Goal: Transaction & Acquisition: Subscribe to service/newsletter

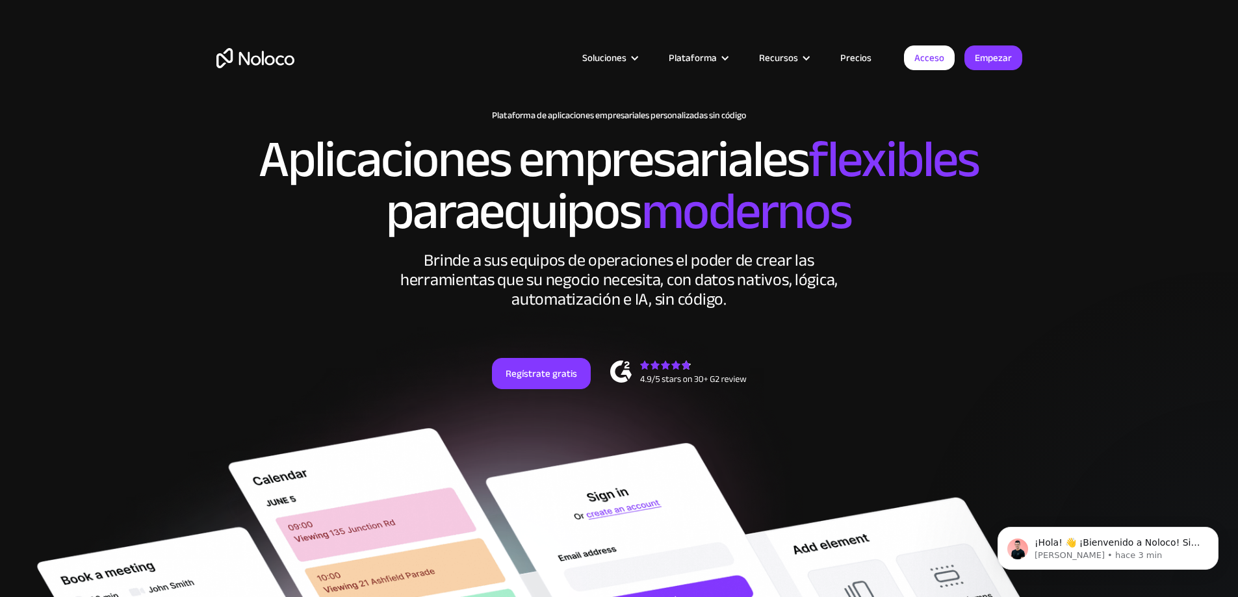
click at [860, 57] on font "Precios" at bounding box center [855, 58] width 31 height 18
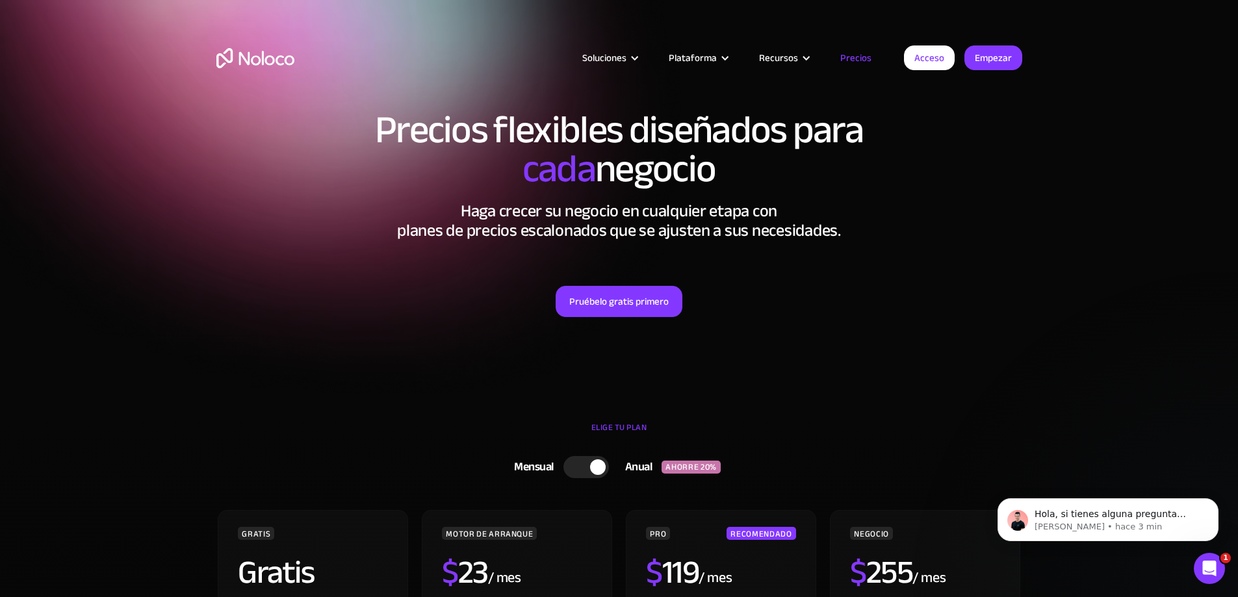
click at [1107, 184] on section "Precios flexibles diseñados para cada negocio Haga crecer su negocio en cualqui…" at bounding box center [619, 202] width 1238 height 405
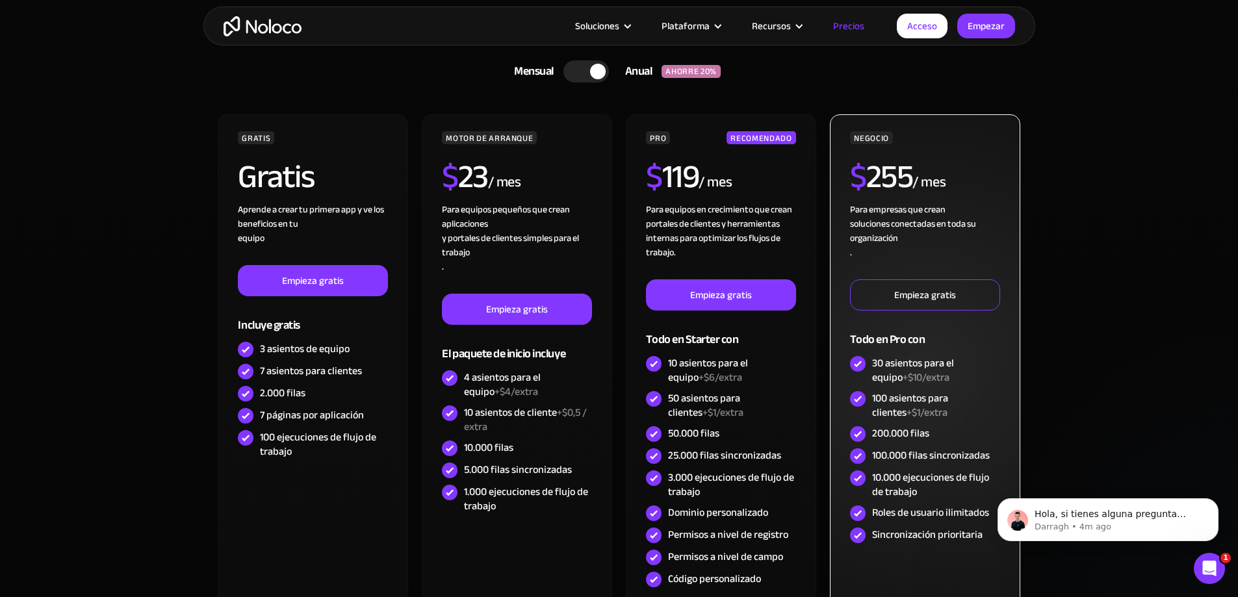
scroll to position [390, 0]
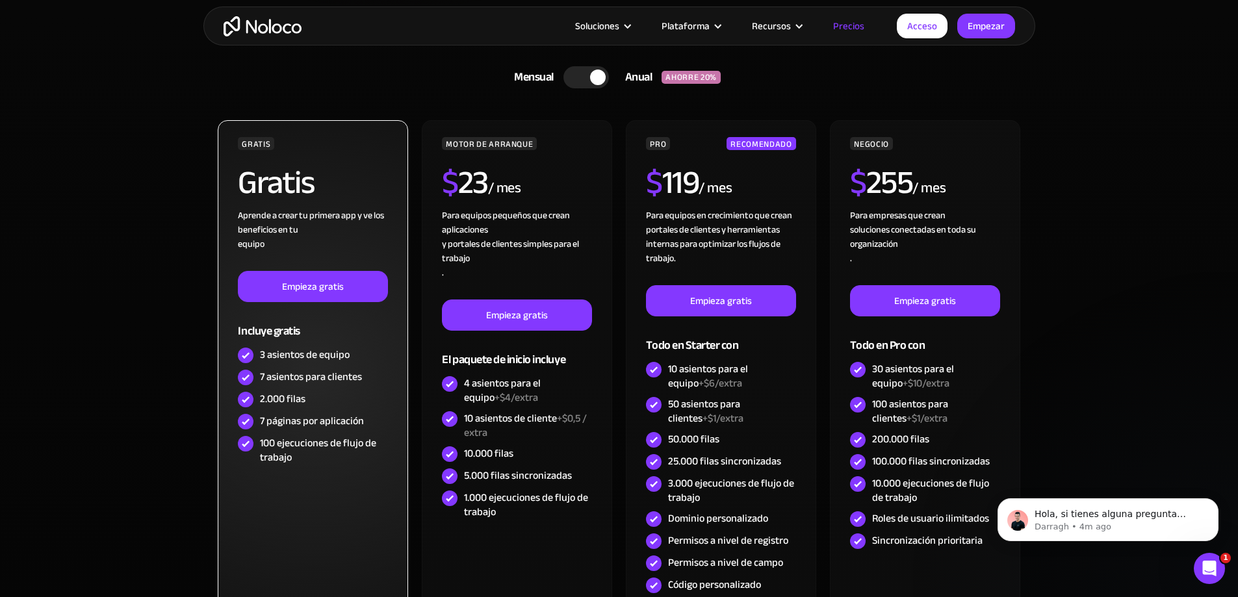
click at [290, 379] on font "7 asientos para clientes" at bounding box center [311, 376] width 102 height 19
click at [331, 294] on font "Empieza gratis" at bounding box center [313, 286] width 62 height 18
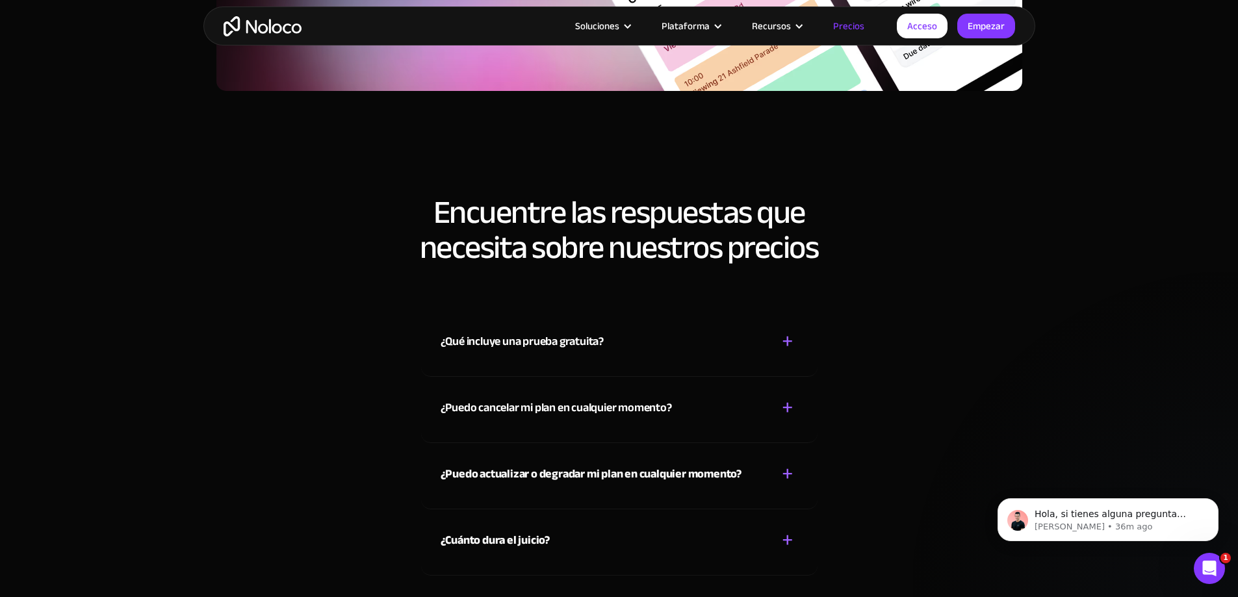
scroll to position [5976, 0]
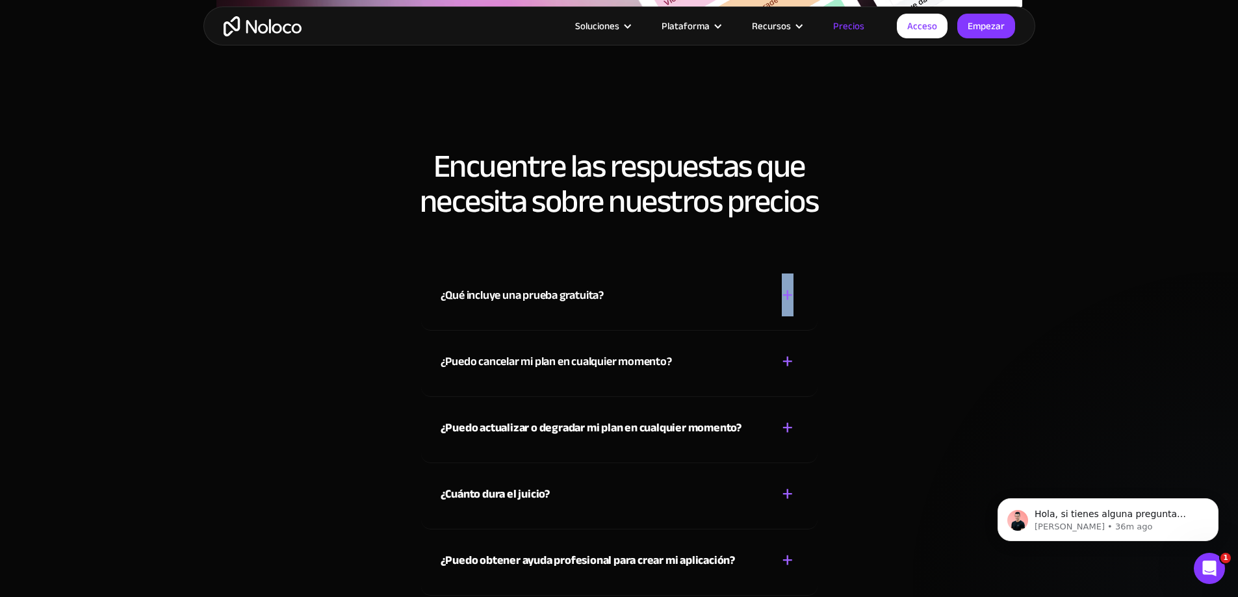
click at [787, 280] on font "+" at bounding box center [787, 294] width 12 height 43
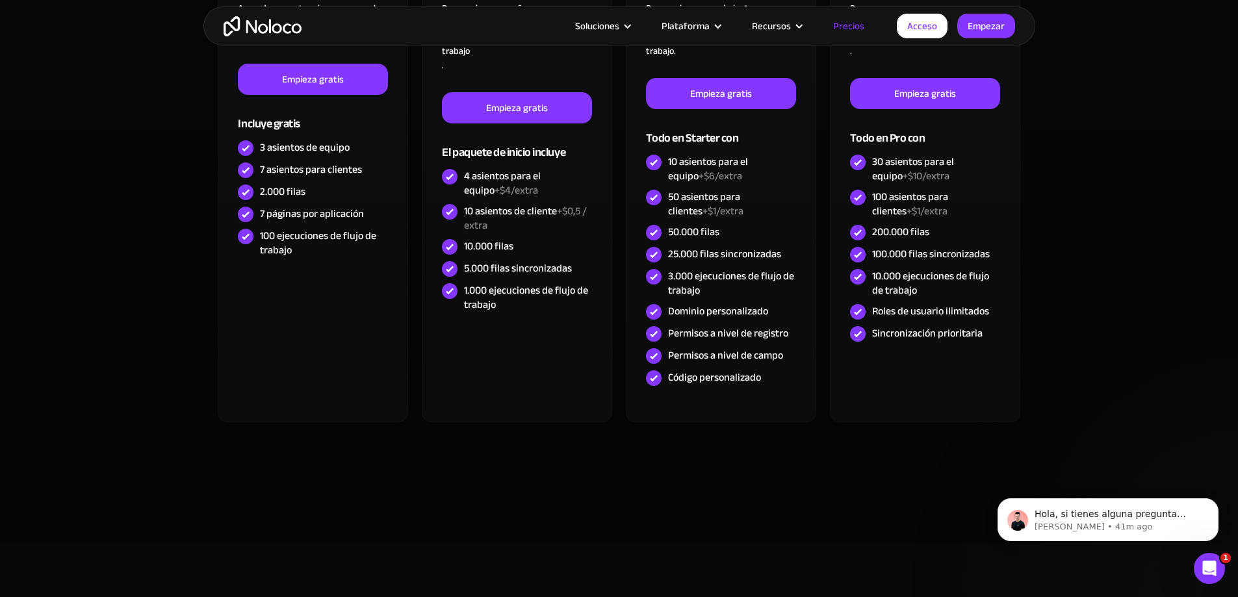
scroll to position [585, 0]
